Goal: Use online tool/utility: Utilize a website feature to perform a specific function

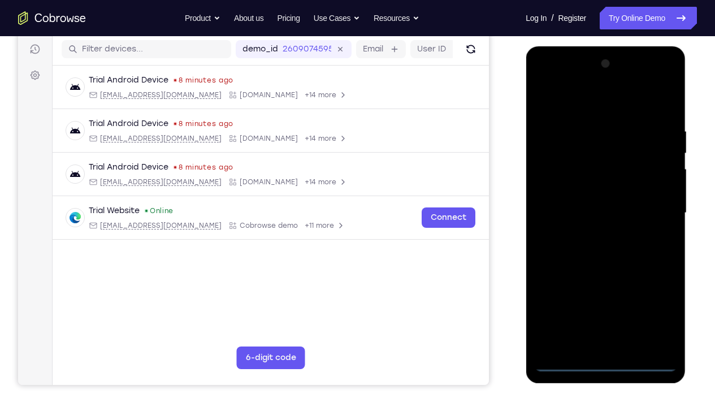
click at [604, 302] on div at bounding box center [605, 213] width 142 height 316
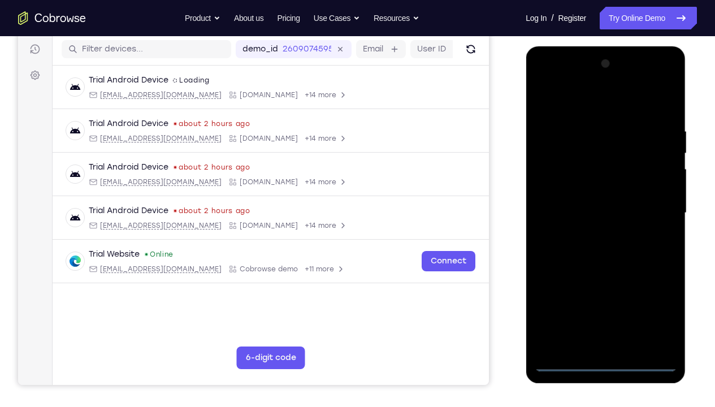
click at [656, 302] on div at bounding box center [605, 213] width 142 height 316
click at [566, 109] on div at bounding box center [605, 213] width 142 height 316
click at [648, 204] on div at bounding box center [605, 213] width 142 height 316
click at [591, 233] on div at bounding box center [605, 213] width 142 height 316
click at [594, 195] on div at bounding box center [605, 213] width 142 height 316
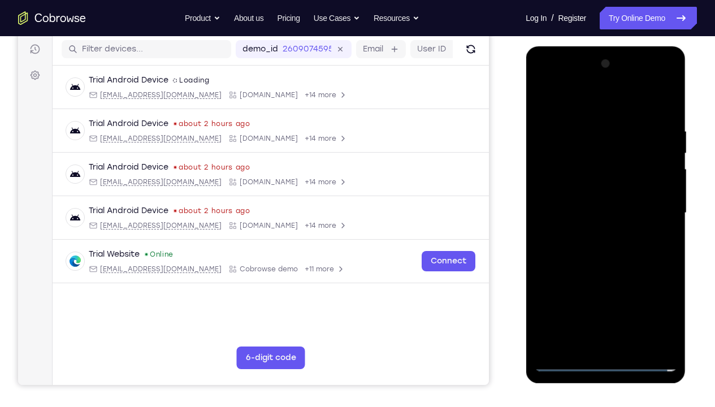
click at [594, 192] on div at bounding box center [605, 213] width 142 height 316
click at [597, 213] on div at bounding box center [605, 213] width 142 height 316
click at [664, 118] on div at bounding box center [605, 213] width 142 height 316
drag, startPoint x: 548, startPoint y: 101, endPoint x: 654, endPoint y: 108, distance: 107.0
click at [654, 108] on div at bounding box center [605, 213] width 142 height 316
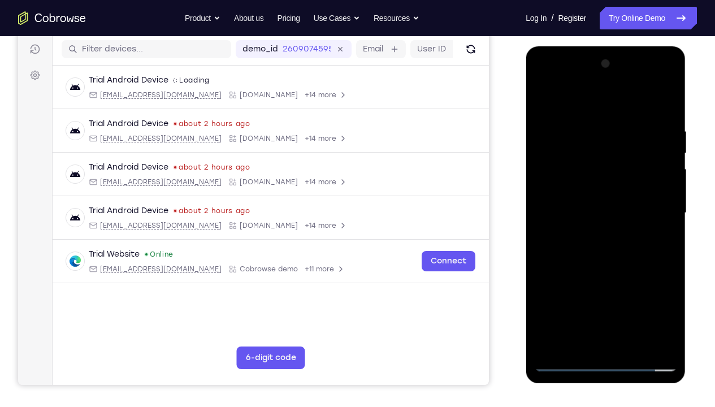
click at [670, 302] on div at bounding box center [605, 213] width 142 height 316
click at [631, 302] on div at bounding box center [605, 213] width 142 height 316
click at [608, 275] on div at bounding box center [605, 213] width 142 height 316
click at [575, 201] on div at bounding box center [605, 213] width 142 height 316
click at [544, 102] on div at bounding box center [605, 213] width 142 height 316
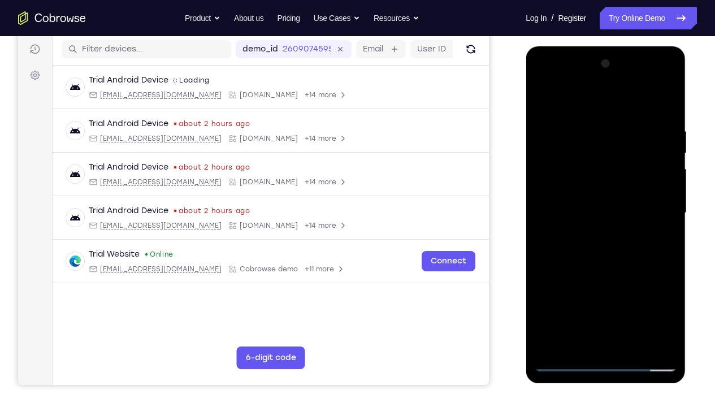
click at [544, 102] on div at bounding box center [605, 213] width 142 height 316
click at [587, 129] on div at bounding box center [605, 213] width 142 height 316
click at [668, 187] on div at bounding box center [605, 213] width 142 height 316
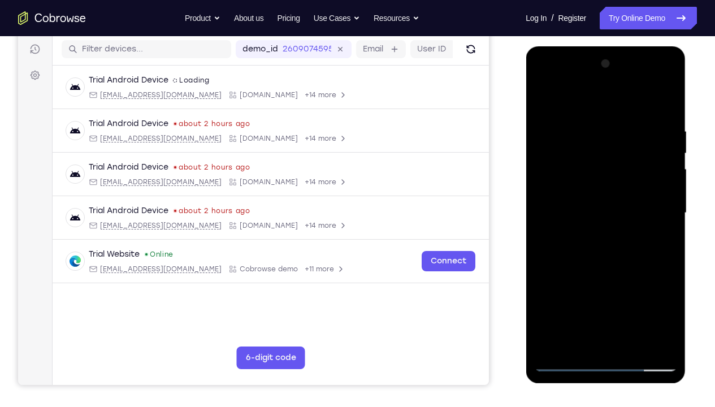
click at [668, 187] on div at bounding box center [605, 213] width 142 height 316
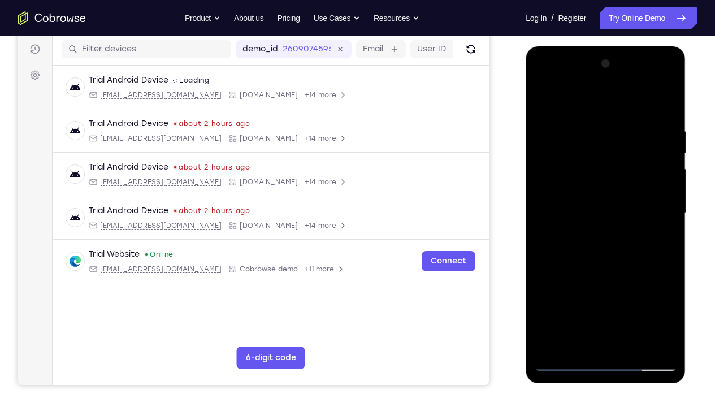
click at [668, 187] on div at bounding box center [605, 213] width 142 height 316
click at [547, 223] on div at bounding box center [605, 213] width 142 height 316
click at [671, 202] on div at bounding box center [605, 213] width 142 height 316
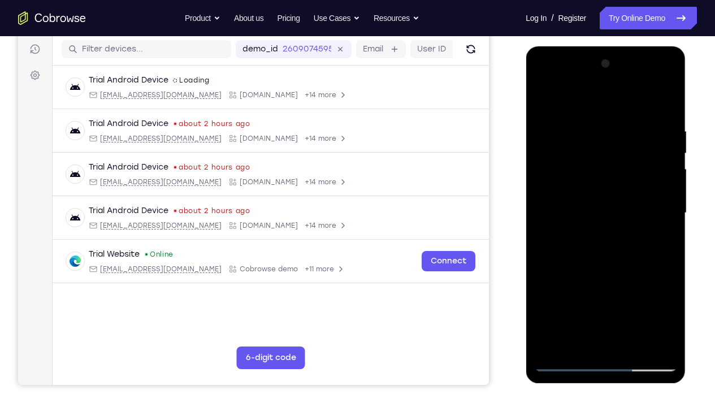
click at [671, 202] on div at bounding box center [605, 213] width 142 height 316
click at [545, 220] on div at bounding box center [605, 213] width 142 height 316
click at [661, 253] on div at bounding box center [605, 213] width 142 height 316
click at [658, 214] on div at bounding box center [605, 213] width 142 height 316
click at [659, 218] on div at bounding box center [605, 213] width 142 height 316
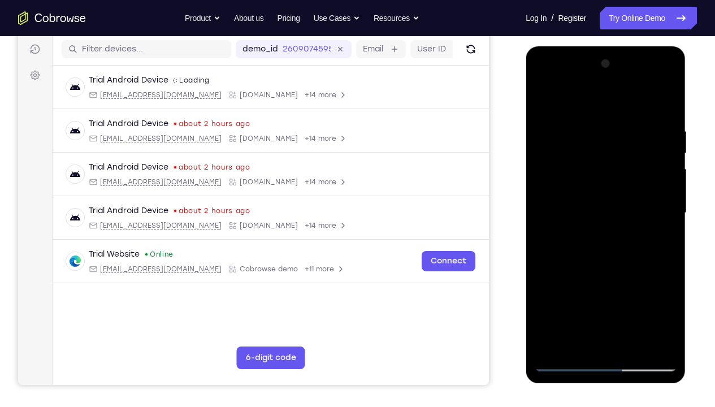
click at [659, 218] on div at bounding box center [605, 213] width 142 height 316
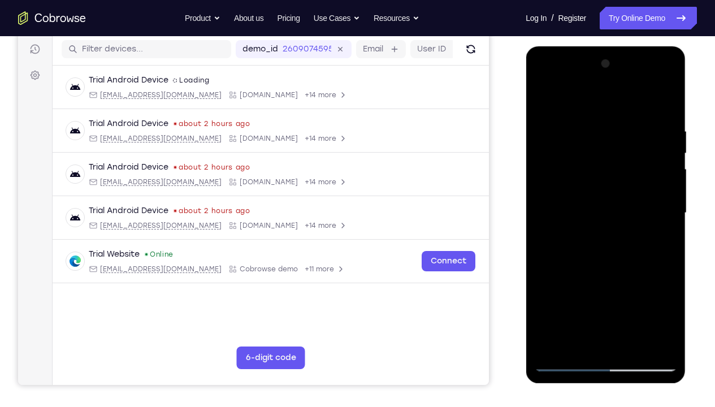
click at [659, 218] on div at bounding box center [605, 213] width 142 height 316
click at [670, 220] on div at bounding box center [605, 213] width 142 height 316
click at [661, 220] on div at bounding box center [605, 213] width 142 height 316
click at [544, 222] on div at bounding box center [605, 213] width 142 height 316
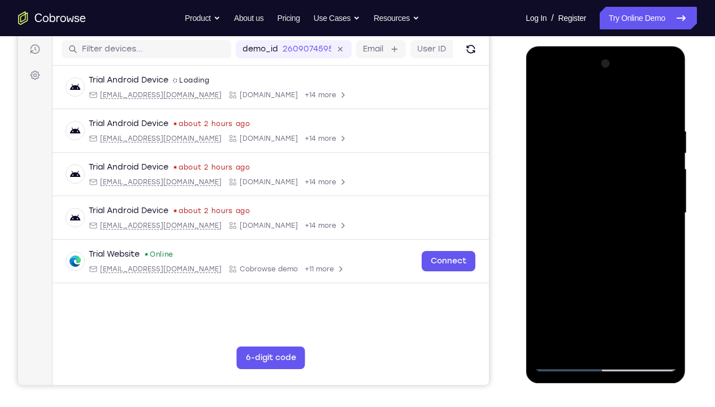
click at [626, 238] on div at bounding box center [605, 213] width 142 height 316
click at [661, 214] on div at bounding box center [605, 213] width 142 height 316
click at [601, 302] on div at bounding box center [605, 213] width 142 height 316
click at [599, 218] on div at bounding box center [605, 213] width 142 height 316
click at [627, 302] on div at bounding box center [605, 213] width 142 height 316
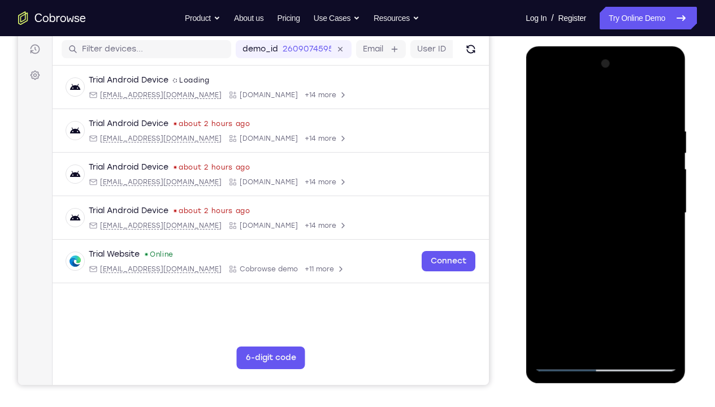
click at [665, 222] on div at bounding box center [605, 213] width 142 height 316
click at [542, 250] on div at bounding box center [605, 213] width 142 height 316
click at [660, 240] on div at bounding box center [605, 213] width 142 height 316
click at [664, 105] on div at bounding box center [605, 213] width 142 height 316
click at [629, 302] on div at bounding box center [605, 213] width 142 height 316
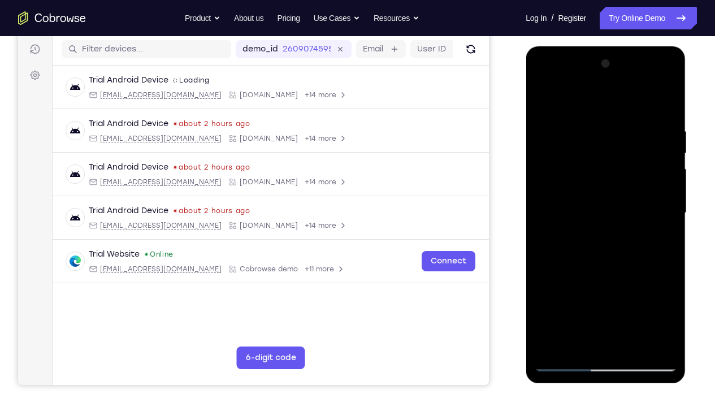
click at [593, 200] on div at bounding box center [605, 213] width 142 height 316
click at [543, 106] on div at bounding box center [605, 213] width 142 height 316
drag, startPoint x: 600, startPoint y: 175, endPoint x: 623, endPoint y: 306, distance: 133.2
click at [623, 302] on div at bounding box center [605, 213] width 142 height 316
click at [662, 302] on div at bounding box center [605, 213] width 142 height 316
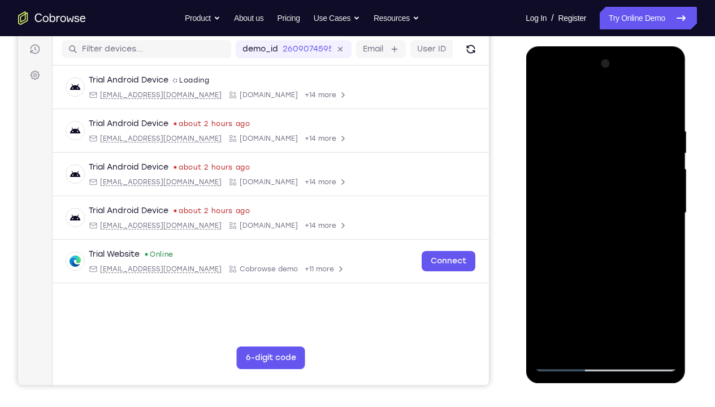
click at [545, 99] on div at bounding box center [605, 213] width 142 height 316
click at [578, 124] on div at bounding box center [605, 213] width 142 height 316
click at [667, 207] on div at bounding box center [605, 213] width 142 height 316
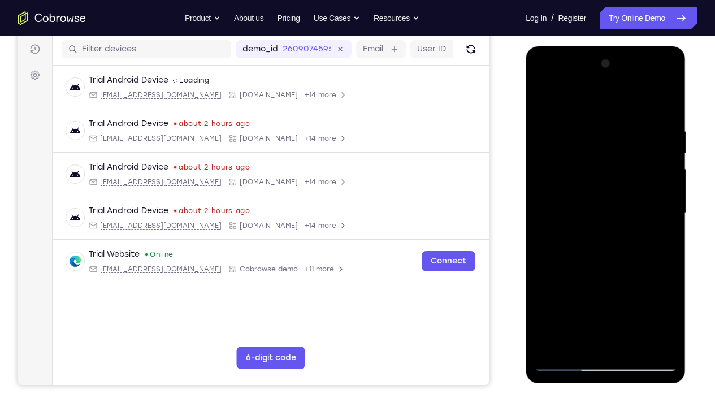
click at [667, 207] on div at bounding box center [605, 213] width 142 height 316
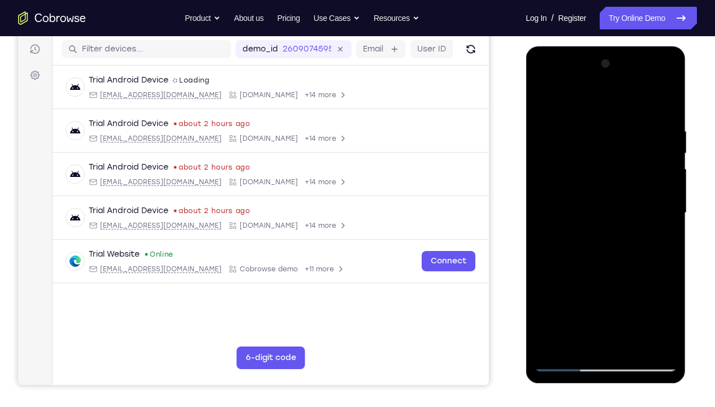
click at [667, 207] on div at bounding box center [605, 213] width 142 height 316
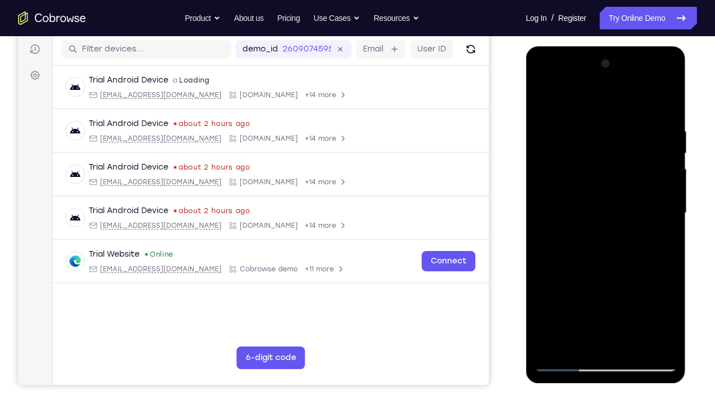
click at [667, 207] on div at bounding box center [605, 213] width 142 height 316
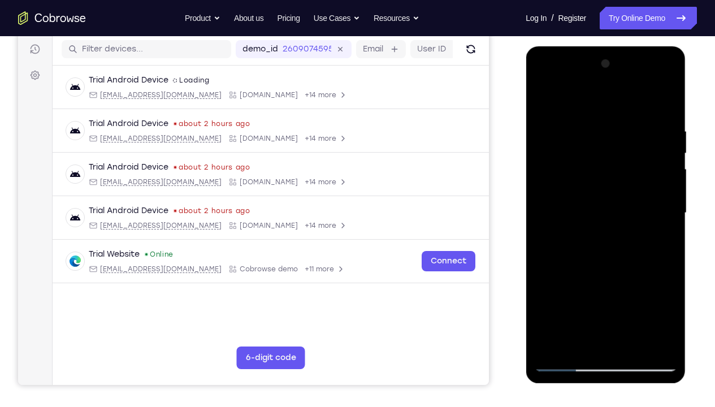
click at [601, 302] on div at bounding box center [605, 213] width 142 height 316
click at [601, 201] on div at bounding box center [605, 213] width 142 height 316
click at [584, 302] on div at bounding box center [605, 213] width 142 height 316
click at [636, 220] on div at bounding box center [605, 213] width 142 height 316
click at [545, 242] on div at bounding box center [605, 213] width 142 height 316
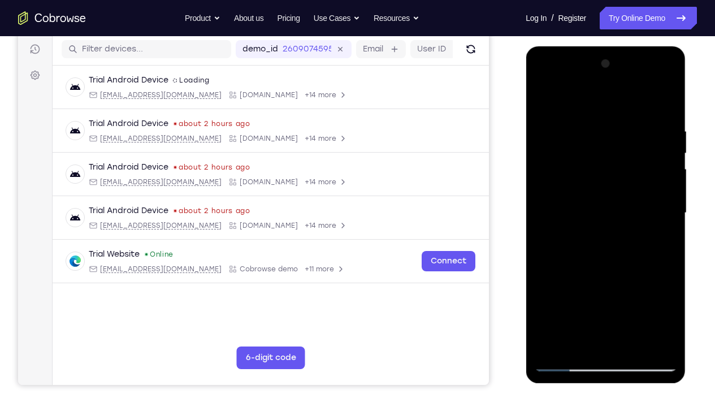
click at [609, 302] on div at bounding box center [605, 213] width 142 height 316
click at [601, 231] on div at bounding box center [605, 213] width 142 height 316
click at [627, 302] on div at bounding box center [605, 213] width 142 height 316
click at [656, 302] on div at bounding box center [605, 213] width 142 height 316
click at [657, 219] on div at bounding box center [605, 213] width 142 height 316
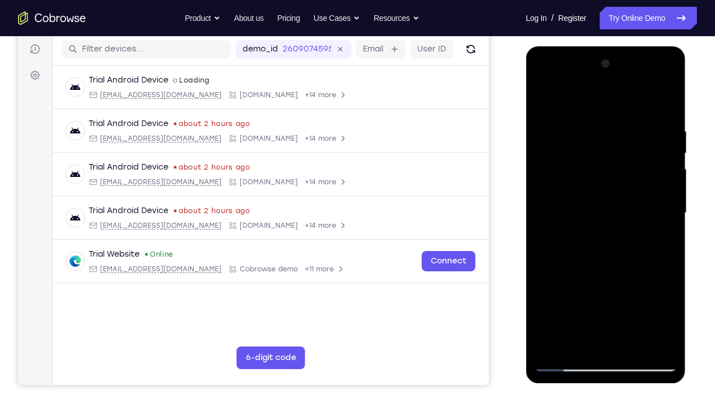
click at [665, 106] on div at bounding box center [605, 213] width 142 height 316
click at [635, 302] on div at bounding box center [605, 213] width 142 height 316
click at [585, 195] on div at bounding box center [605, 213] width 142 height 316
drag, startPoint x: 594, startPoint y: 136, endPoint x: 634, endPoint y: 318, distance: 186.4
click at [634, 302] on div at bounding box center [605, 213] width 142 height 316
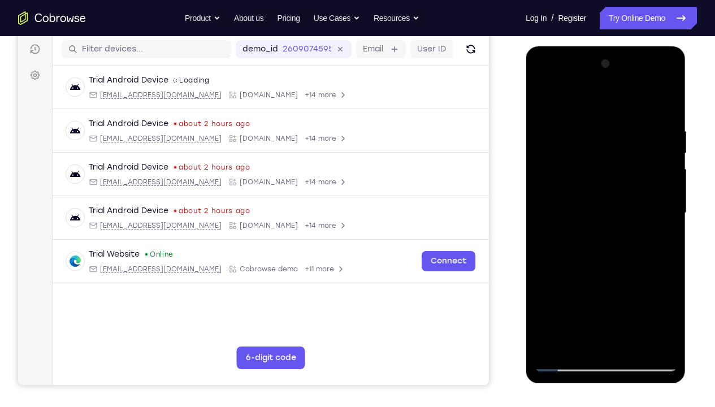
click at [548, 101] on div at bounding box center [605, 213] width 142 height 316
click at [593, 196] on div at bounding box center [605, 213] width 142 height 316
click at [597, 267] on div at bounding box center [605, 213] width 142 height 316
click at [541, 102] on div at bounding box center [605, 213] width 142 height 316
click at [586, 207] on div at bounding box center [605, 213] width 142 height 316
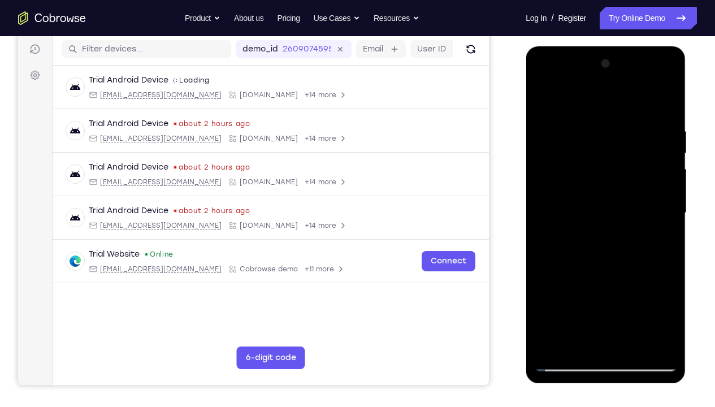
click at [543, 103] on div at bounding box center [605, 213] width 142 height 316
click at [671, 209] on div at bounding box center [605, 213] width 142 height 316
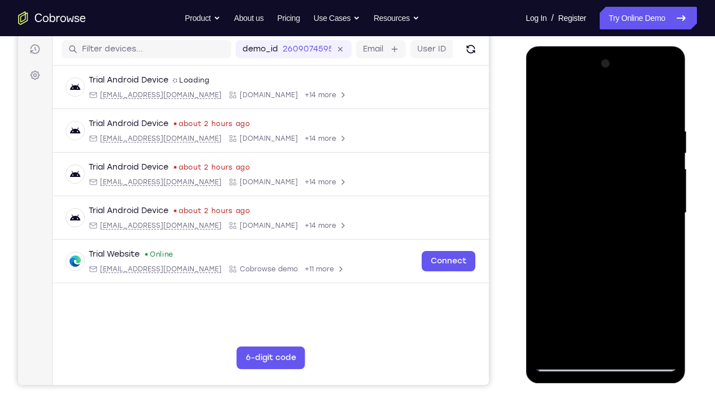
click at [671, 209] on div at bounding box center [605, 213] width 142 height 316
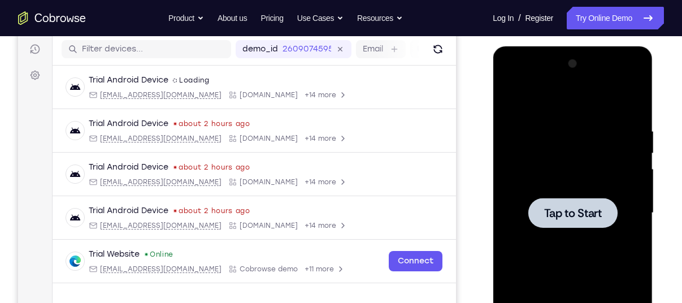
click at [572, 157] on div at bounding box center [572, 213] width 142 height 316
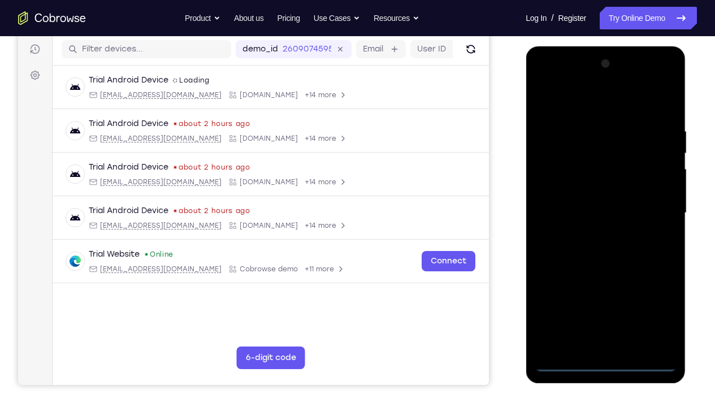
click at [603, 302] on div at bounding box center [605, 213] width 142 height 316
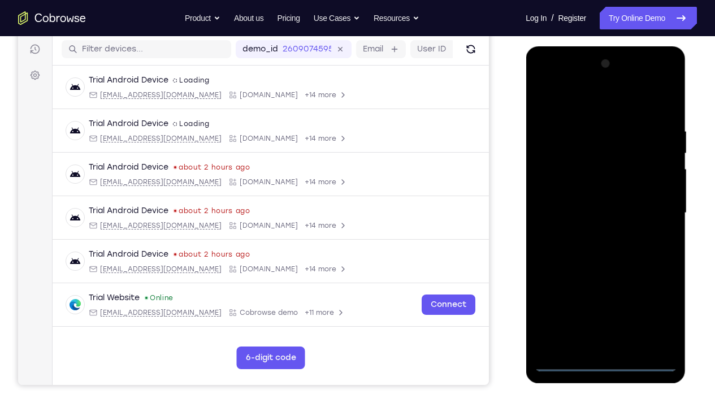
click at [657, 302] on div at bounding box center [605, 213] width 142 height 316
click at [570, 102] on div at bounding box center [605, 213] width 142 height 316
click at [563, 176] on div at bounding box center [605, 213] width 142 height 316
click at [590, 213] on div at bounding box center [605, 213] width 142 height 316
click at [590, 211] on div at bounding box center [605, 213] width 142 height 316
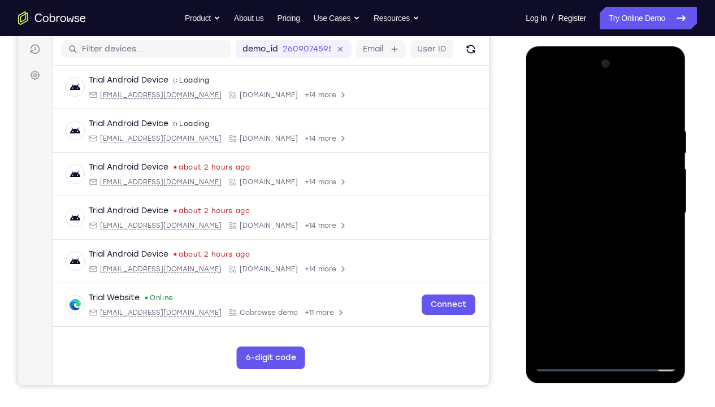
click at [592, 226] on div at bounding box center [605, 213] width 142 height 316
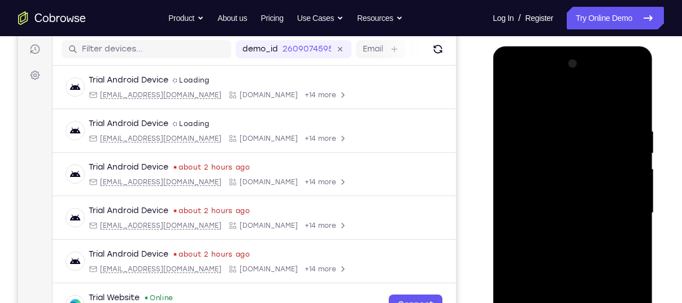
drag, startPoint x: 526, startPoint y: 94, endPoint x: 636, endPoint y: 89, distance: 110.3
click at [636, 89] on div at bounding box center [572, 213] width 142 height 316
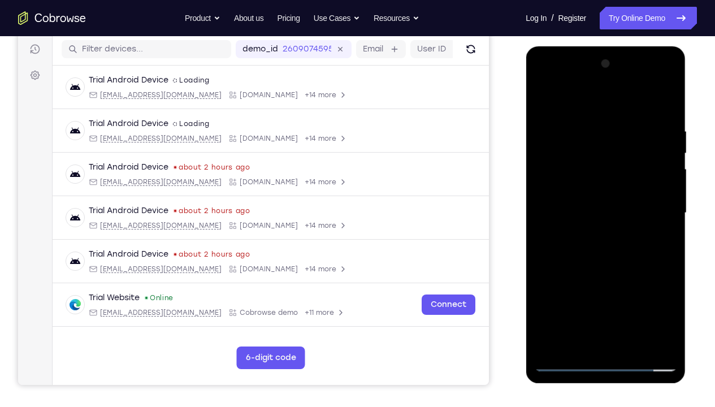
drag, startPoint x: 610, startPoint y: 315, endPoint x: 606, endPoint y: 281, distance: 34.1
click at [606, 281] on div at bounding box center [605, 213] width 142 height 316
click at [598, 302] on div at bounding box center [605, 213] width 142 height 316
click at [564, 112] on div at bounding box center [605, 213] width 142 height 316
click at [596, 151] on div at bounding box center [605, 213] width 142 height 316
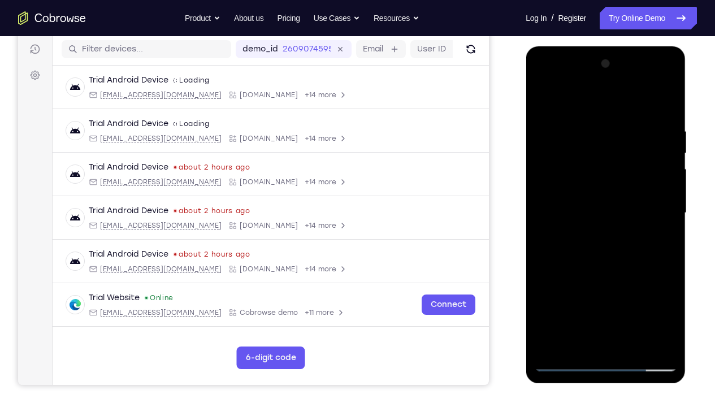
drag, startPoint x: 623, startPoint y: 275, endPoint x: 622, endPoint y: 236, distance: 39.0
click at [622, 236] on div at bounding box center [605, 213] width 142 height 316
click at [669, 99] on div at bounding box center [605, 213] width 142 height 316
drag, startPoint x: 560, startPoint y: 185, endPoint x: 605, endPoint y: 178, distance: 45.7
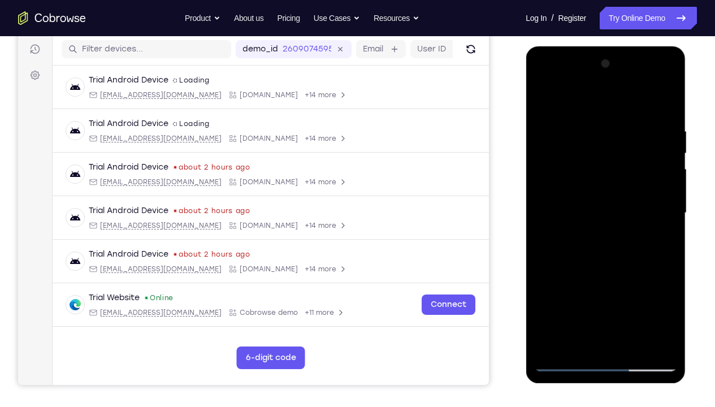
click at [605, 178] on div at bounding box center [605, 213] width 142 height 316
click at [573, 189] on div at bounding box center [605, 213] width 142 height 316
click at [545, 224] on div at bounding box center [605, 213] width 142 height 316
click at [570, 223] on div at bounding box center [605, 213] width 142 height 316
click at [544, 223] on div at bounding box center [605, 213] width 142 height 316
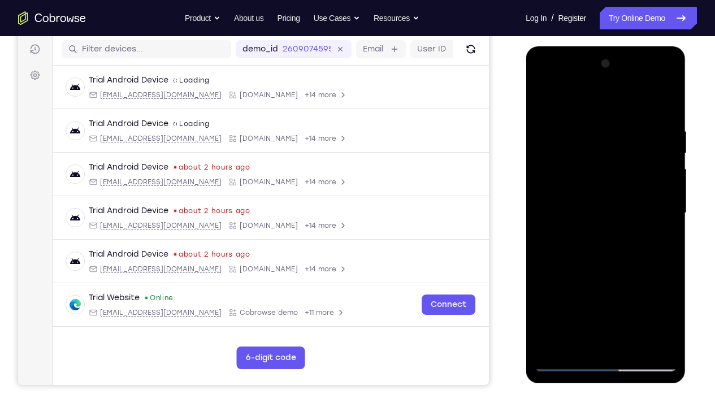
click at [544, 223] on div at bounding box center [605, 213] width 142 height 316
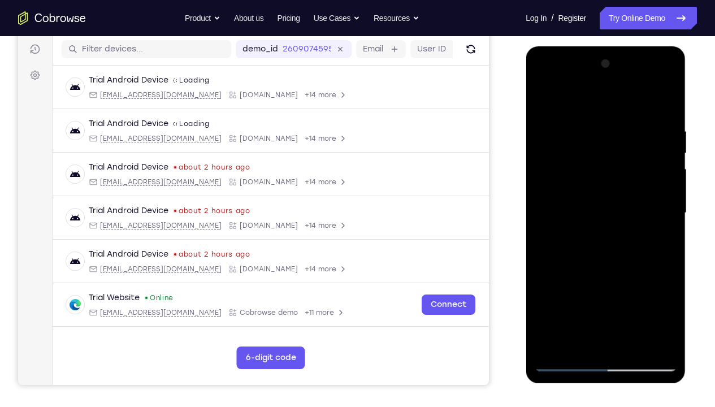
click at [544, 223] on div at bounding box center [605, 213] width 142 height 316
click at [540, 222] on div at bounding box center [605, 213] width 142 height 316
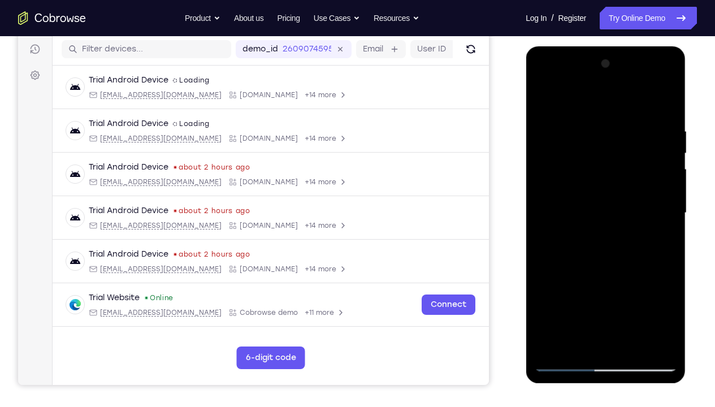
click at [567, 302] on div at bounding box center [605, 213] width 142 height 316
click at [541, 106] on div at bounding box center [605, 213] width 142 height 316
drag, startPoint x: 616, startPoint y: 149, endPoint x: 612, endPoint y: 114, distance: 34.7
click at [612, 114] on div at bounding box center [605, 213] width 142 height 316
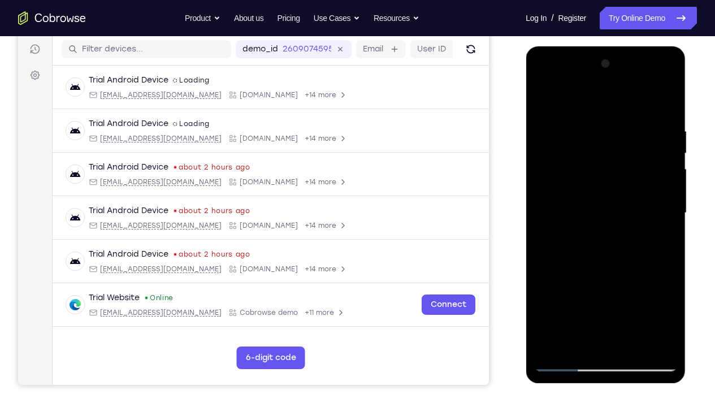
click at [572, 135] on div at bounding box center [605, 213] width 142 height 316
click at [628, 154] on div at bounding box center [605, 213] width 142 height 316
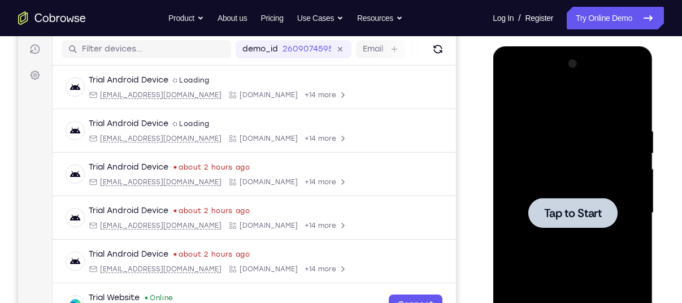
click at [587, 149] on div at bounding box center [572, 213] width 142 height 316
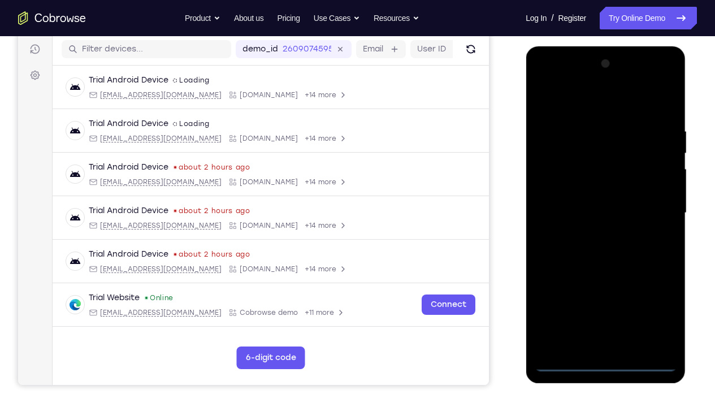
click at [608, 302] on div at bounding box center [605, 213] width 142 height 316
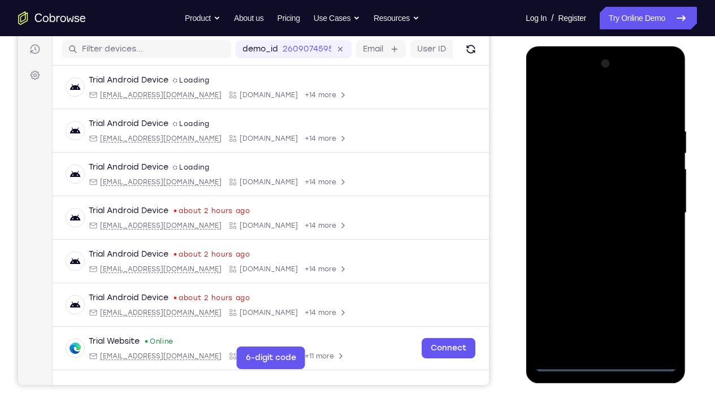
click at [651, 302] on div at bounding box center [605, 213] width 142 height 316
click at [576, 104] on div at bounding box center [605, 213] width 142 height 316
click at [654, 210] on div at bounding box center [605, 213] width 142 height 316
click at [595, 235] on div at bounding box center [605, 213] width 142 height 316
click at [587, 200] on div at bounding box center [605, 213] width 142 height 316
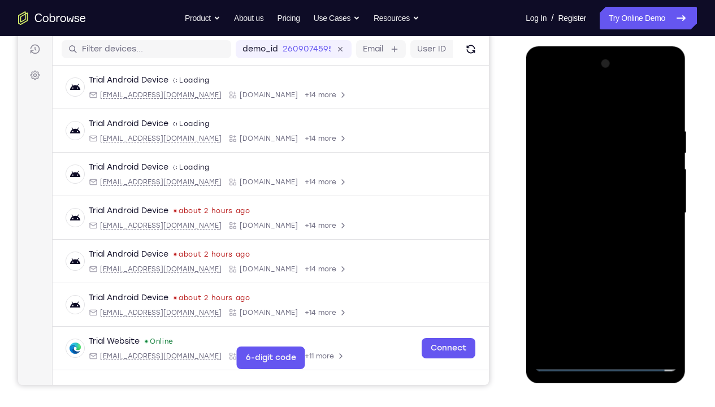
click at [587, 194] on div at bounding box center [605, 213] width 142 height 316
click at [596, 210] on div at bounding box center [605, 213] width 142 height 316
click at [665, 119] on div at bounding box center [605, 213] width 142 height 316
drag, startPoint x: 564, startPoint y: 103, endPoint x: 639, endPoint y: 101, distance: 75.2
click at [639, 101] on div at bounding box center [605, 213] width 142 height 316
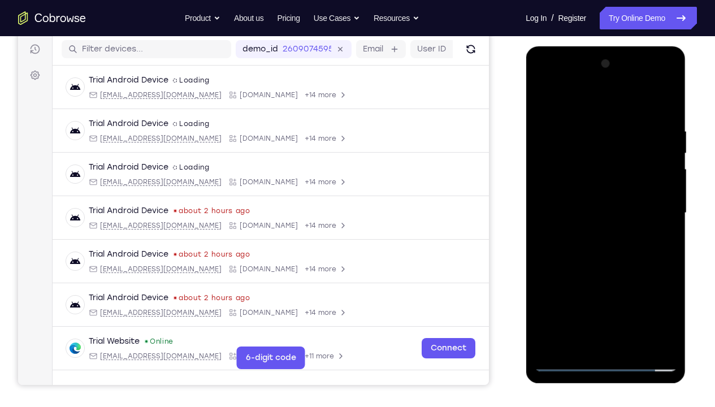
click at [670, 302] on div at bounding box center [605, 213] width 142 height 316
click at [634, 302] on div at bounding box center [605, 213] width 142 height 316
click at [613, 275] on div at bounding box center [605, 213] width 142 height 316
click at [581, 196] on div at bounding box center [605, 213] width 142 height 316
click at [543, 254] on div at bounding box center [605, 213] width 142 height 316
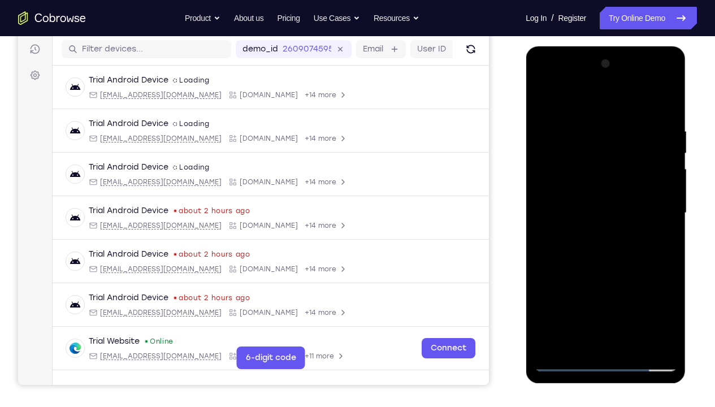
click at [553, 290] on div at bounding box center [605, 213] width 142 height 316
click at [667, 198] on div at bounding box center [605, 213] width 142 height 316
click at [668, 197] on div at bounding box center [605, 213] width 142 height 316
click at [550, 298] on div at bounding box center [605, 213] width 142 height 316
click at [583, 222] on div at bounding box center [605, 213] width 142 height 316
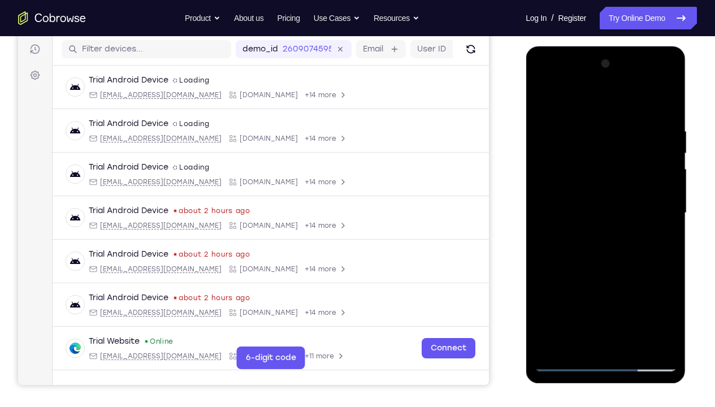
drag, startPoint x: 631, startPoint y: 284, endPoint x: 631, endPoint y: 236, distance: 48.0
click at [631, 236] on div at bounding box center [605, 213] width 142 height 316
click at [584, 246] on div at bounding box center [605, 213] width 142 height 316
drag, startPoint x: 629, startPoint y: 288, endPoint x: 629, endPoint y: 248, distance: 40.1
click at [629, 248] on div at bounding box center [605, 213] width 142 height 316
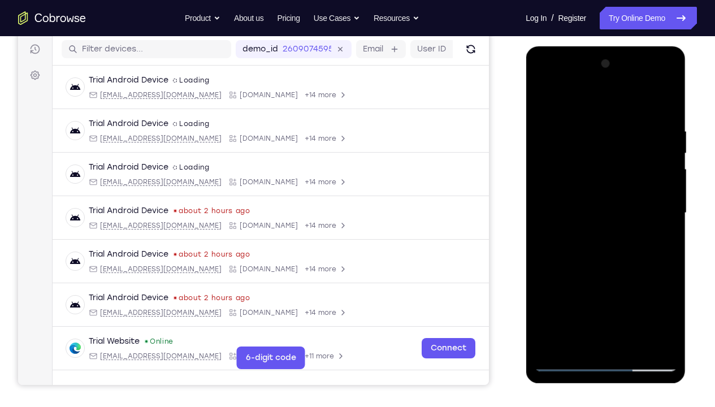
click at [589, 260] on div at bounding box center [605, 213] width 142 height 316
drag, startPoint x: 629, startPoint y: 291, endPoint x: 625, endPoint y: 233, distance: 57.8
click at [625, 233] on div at bounding box center [605, 213] width 142 height 316
drag, startPoint x: 628, startPoint y: 306, endPoint x: 628, endPoint y: 268, distance: 37.3
click at [628, 268] on div at bounding box center [605, 213] width 142 height 316
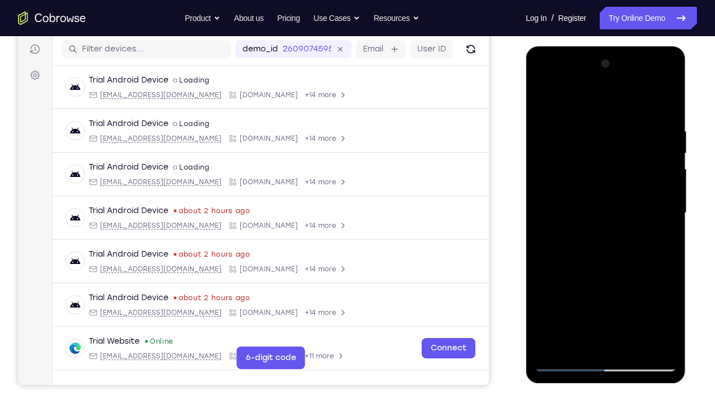
click at [587, 265] on div at bounding box center [605, 213] width 142 height 316
click at [585, 267] on div at bounding box center [605, 213] width 142 height 316
click at [583, 270] on div at bounding box center [605, 213] width 142 height 316
click at [584, 257] on div at bounding box center [605, 213] width 142 height 316
click at [588, 259] on div at bounding box center [605, 213] width 142 height 316
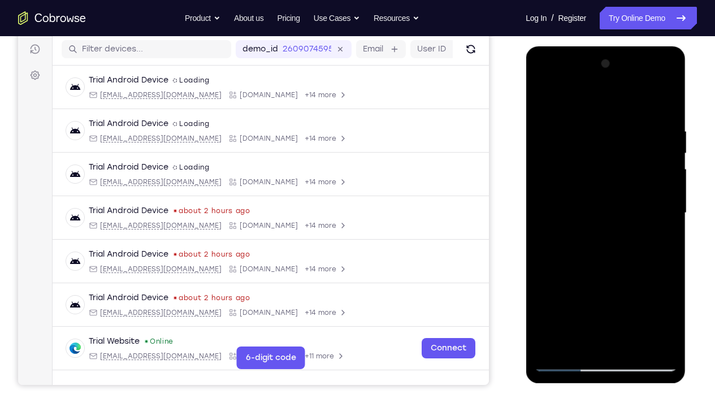
click at [588, 262] on div at bounding box center [605, 213] width 142 height 316
click at [580, 238] on div at bounding box center [605, 213] width 142 height 316
click at [562, 283] on div at bounding box center [605, 213] width 142 height 316
drag, startPoint x: 634, startPoint y: 258, endPoint x: 631, endPoint y: 193, distance: 65.6
click at [631, 193] on div at bounding box center [605, 213] width 142 height 316
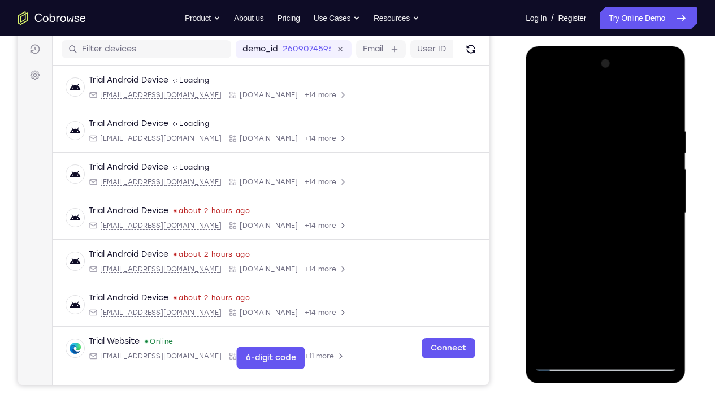
click at [569, 254] on div at bounding box center [605, 213] width 142 height 316
drag, startPoint x: 612, startPoint y: 144, endPoint x: 614, endPoint y: 190, distance: 47.0
click at [614, 190] on div at bounding box center [605, 213] width 142 height 316
click at [547, 101] on div at bounding box center [605, 213] width 142 height 316
click at [543, 99] on div at bounding box center [605, 213] width 142 height 316
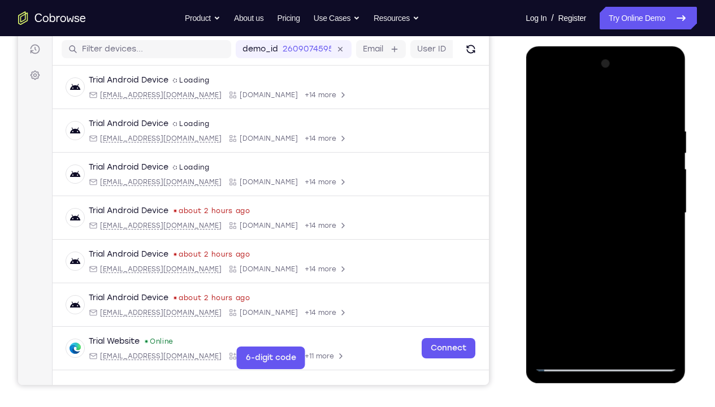
click at [543, 99] on div at bounding box center [605, 213] width 142 height 316
click at [545, 100] on div at bounding box center [605, 213] width 142 height 316
click at [548, 96] on div at bounding box center [605, 213] width 142 height 316
